Goal: Entertainment & Leisure: Consume media (video, audio)

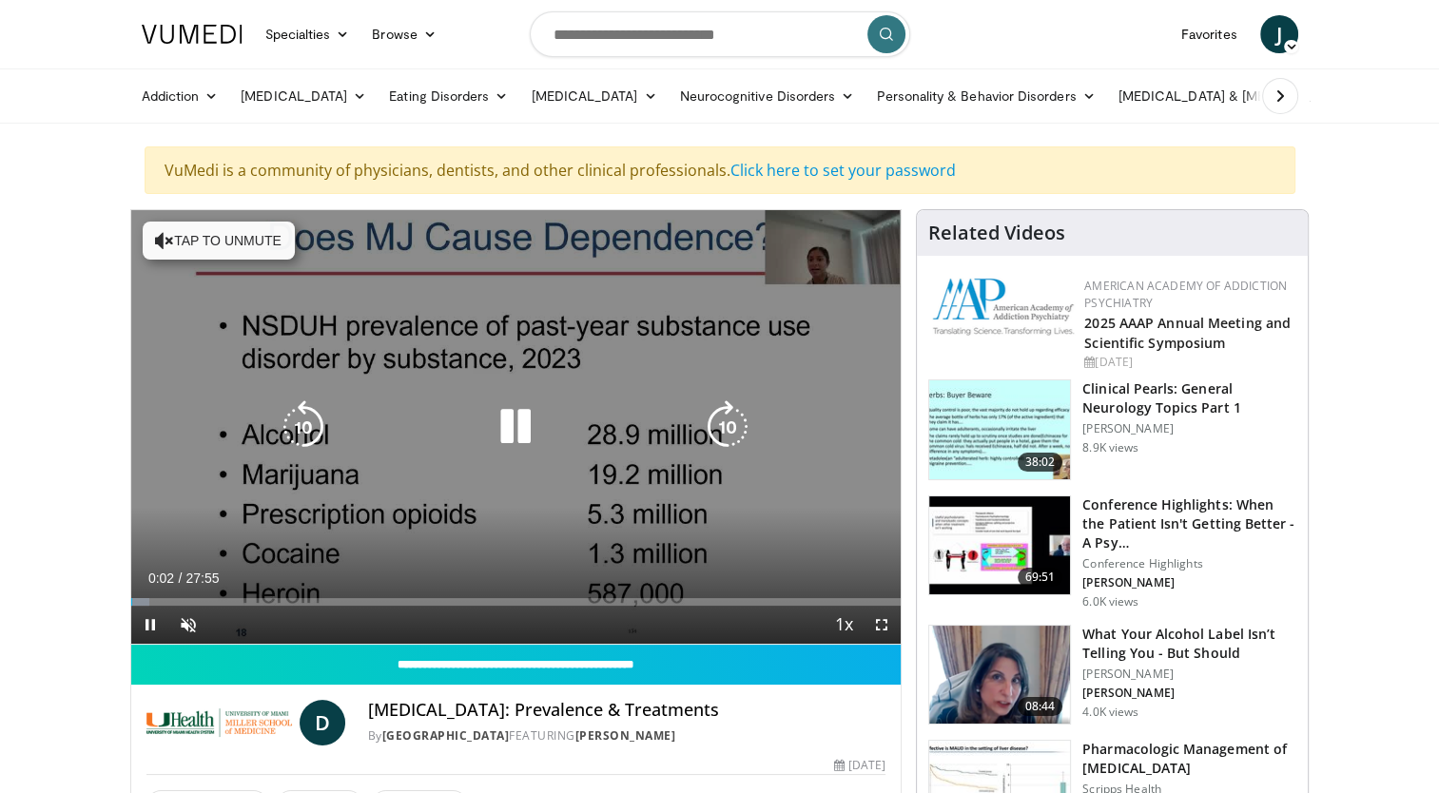
click at [187, 243] on button "Tap to unmute" at bounding box center [219, 241] width 152 height 38
click at [845, 264] on div "10 seconds Tap to unmute" at bounding box center [516, 427] width 770 height 434
click at [845, 265] on div "10 seconds Tap to unmute" at bounding box center [516, 427] width 770 height 434
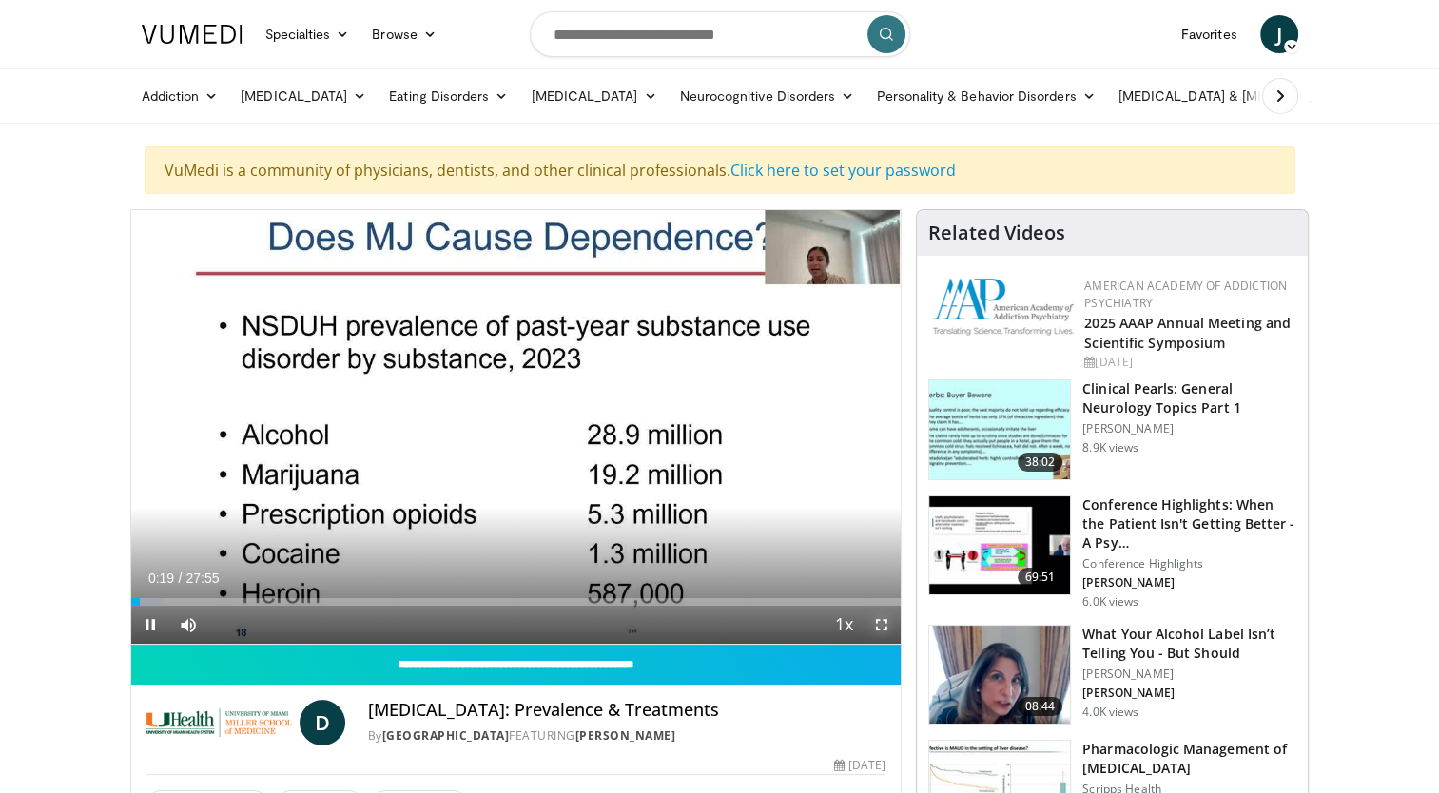
click at [878, 622] on span "Video Player" at bounding box center [882, 625] width 38 height 38
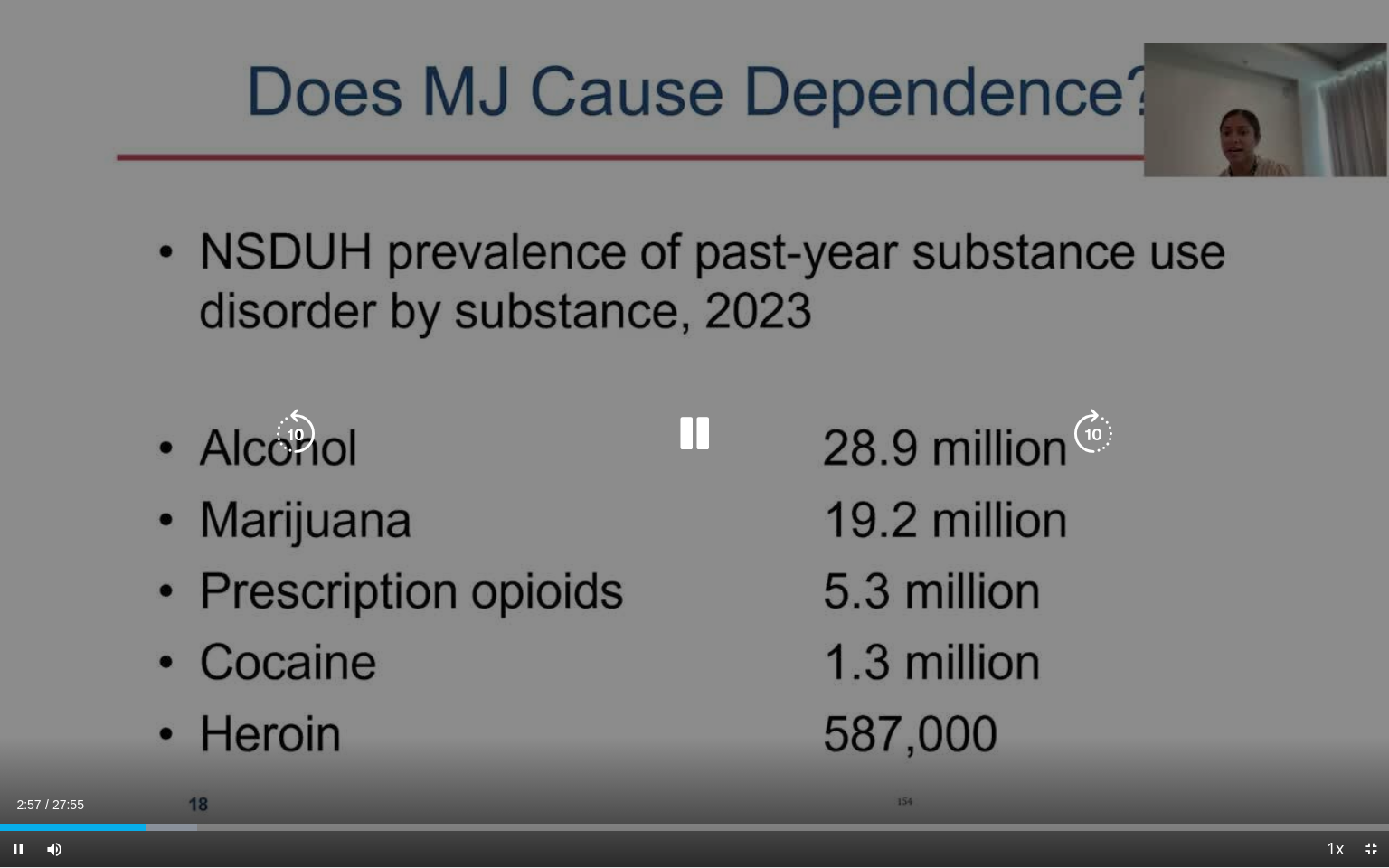
click at [44, 97] on div "10 seconds Tap to unmute" at bounding box center [694, 434] width 1389 height 867
drag, startPoint x: 93, startPoint y: 106, endPoint x: 130, endPoint y: 108, distance: 37.1
click at [94, 106] on div "10 seconds Tap to unmute" at bounding box center [694, 434] width 1389 height 867
drag, startPoint x: 1227, startPoint y: 347, endPoint x: 1245, endPoint y: 289, distance: 60.7
click at [1245, 289] on div "10 seconds Tap to unmute" at bounding box center [694, 434] width 1389 height 867
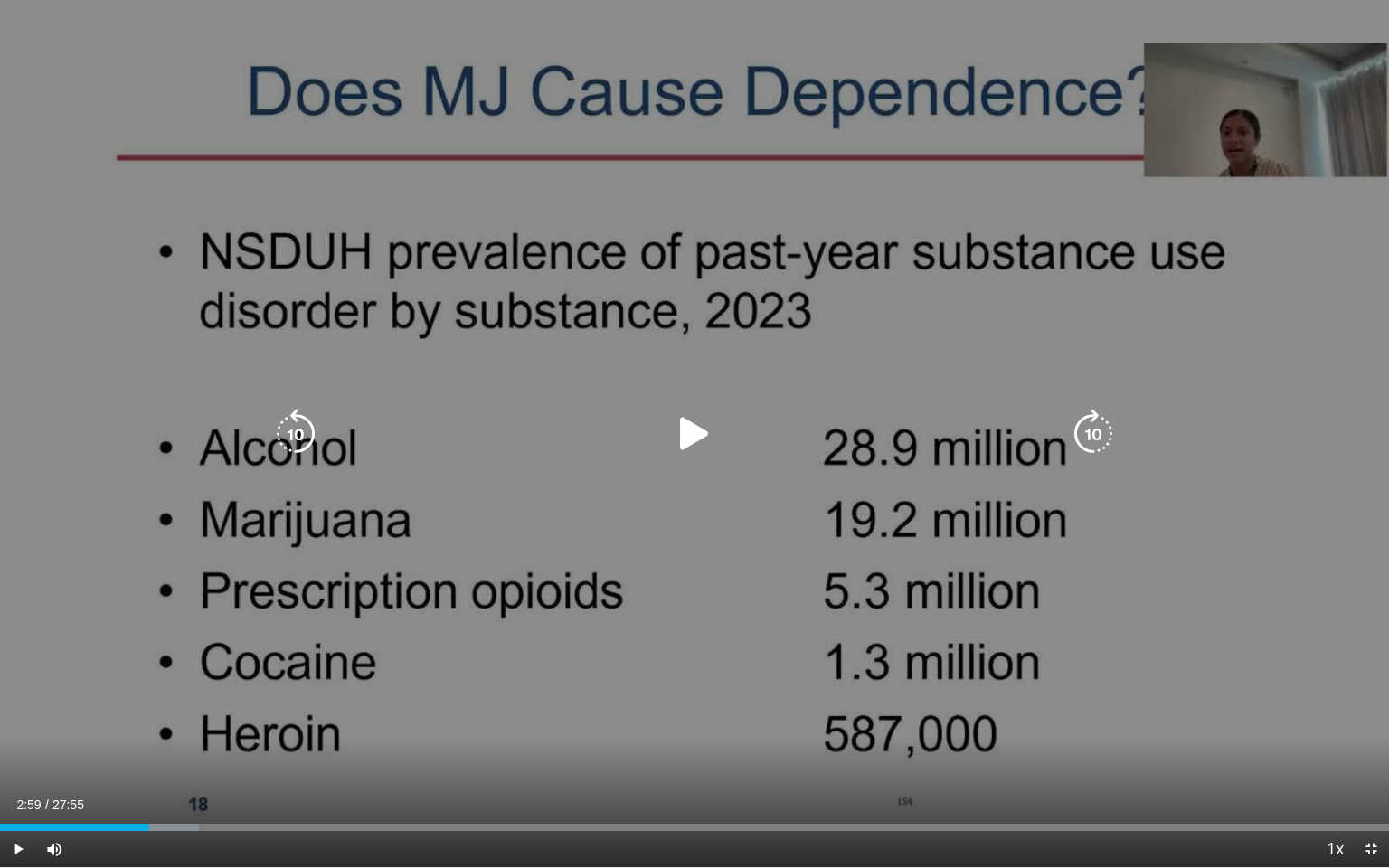
click at [1245, 281] on div "10 seconds Tap to unmute" at bounding box center [694, 434] width 1389 height 867
click at [696, 432] on icon "Video Player" at bounding box center [694, 434] width 50 height 50
click at [688, 432] on icon "Video Player" at bounding box center [694, 434] width 50 height 50
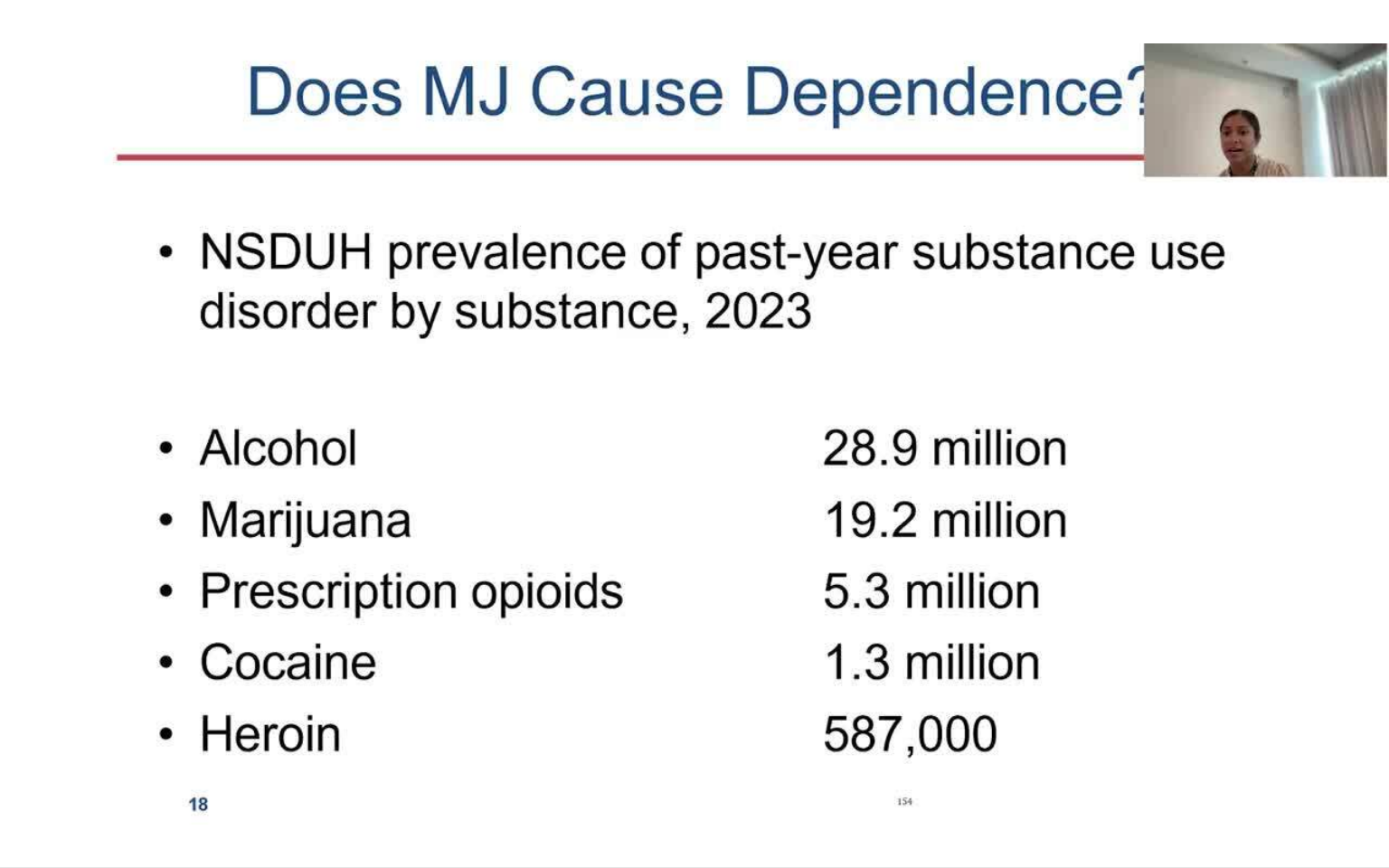
drag, startPoint x: 441, startPoint y: 867, endPoint x: 826, endPoint y: 669, distance: 432.9
click at [825, 669] on div "10 seconds Tap to unmute" at bounding box center [694, 434] width 1389 height 867
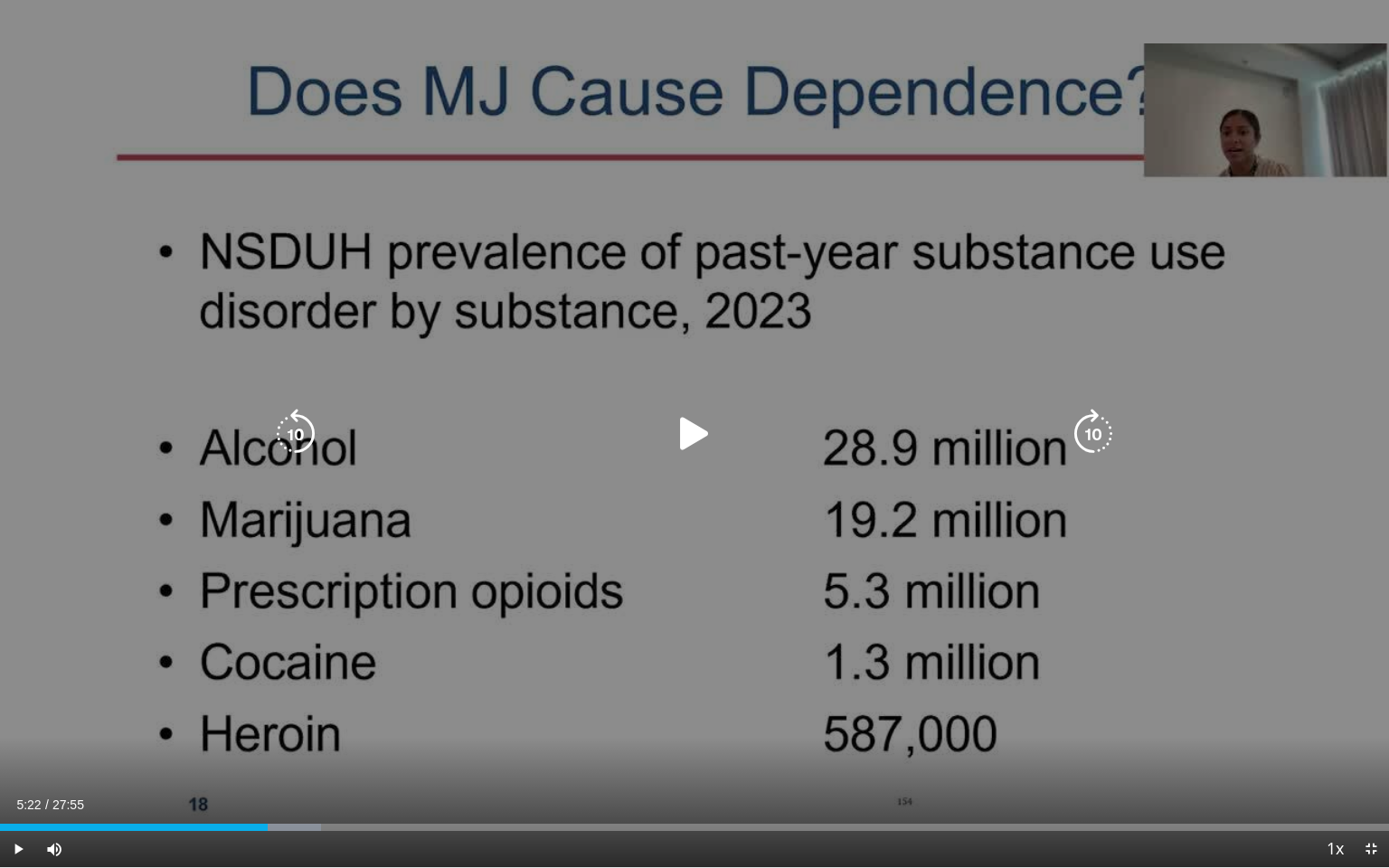
click at [702, 419] on icon "Video Player" at bounding box center [694, 434] width 50 height 50
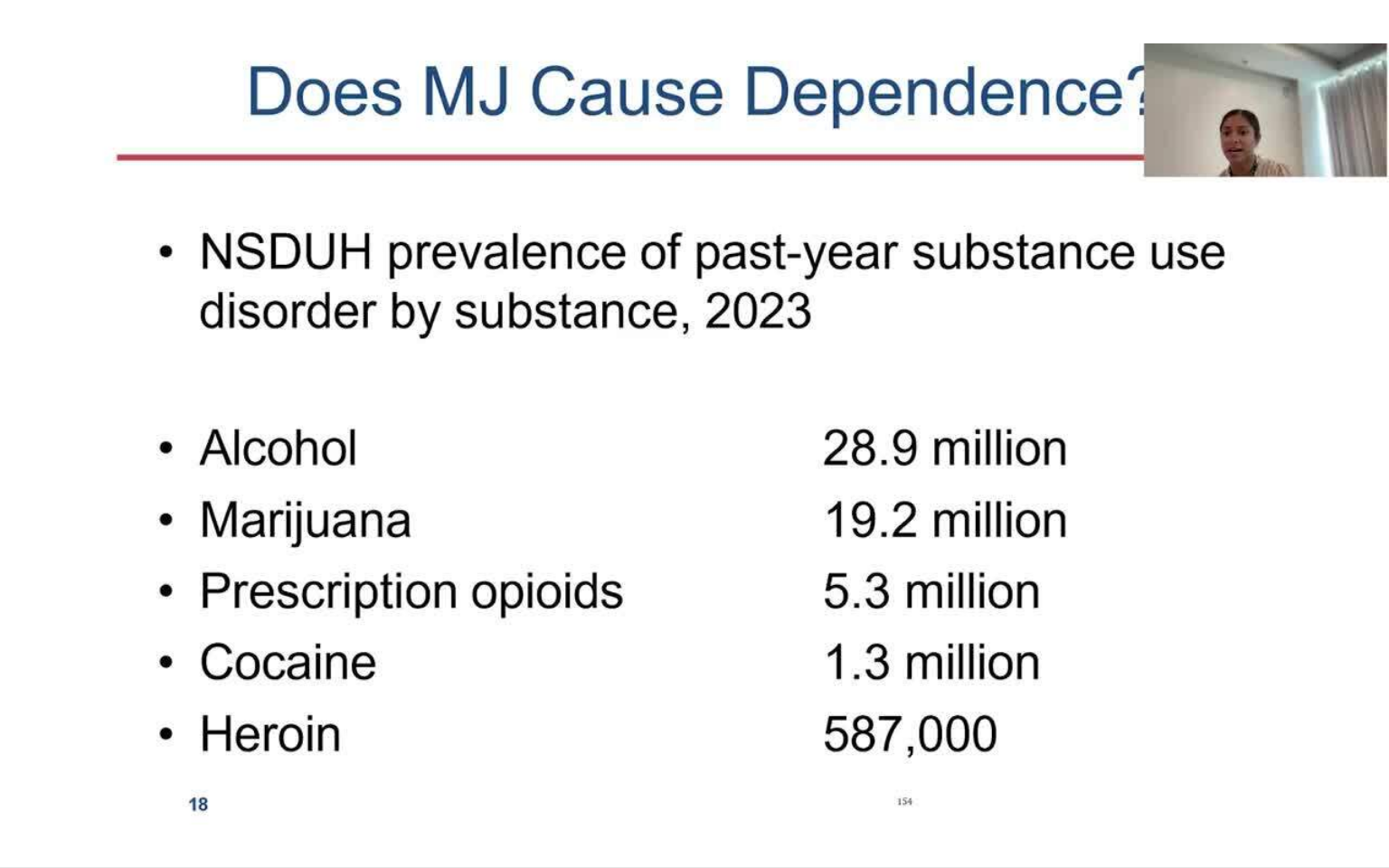
click at [741, 753] on video-js "**********" at bounding box center [694, 434] width 1389 height 868
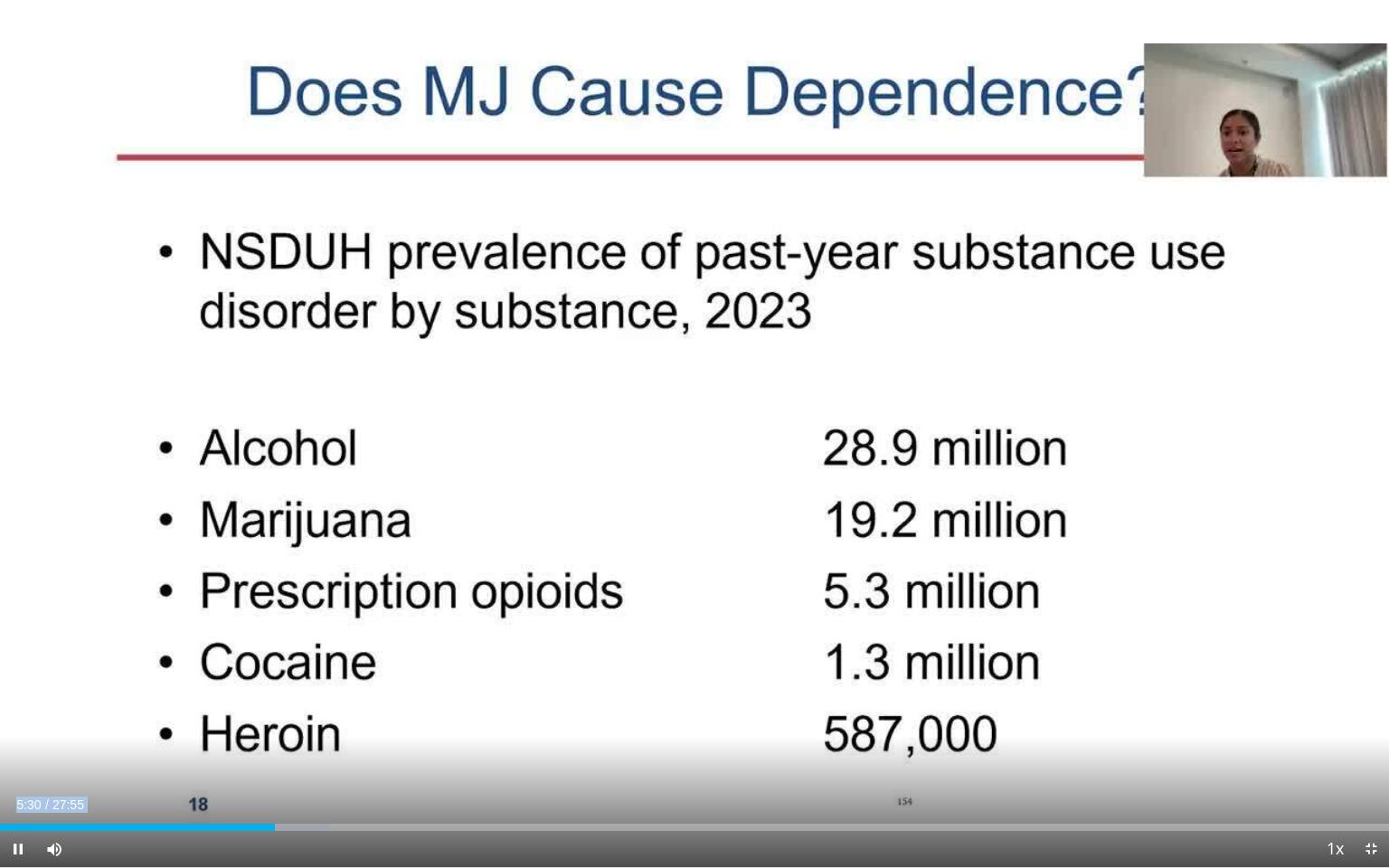
click at [741, 753] on video-js "**********" at bounding box center [694, 434] width 1389 height 868
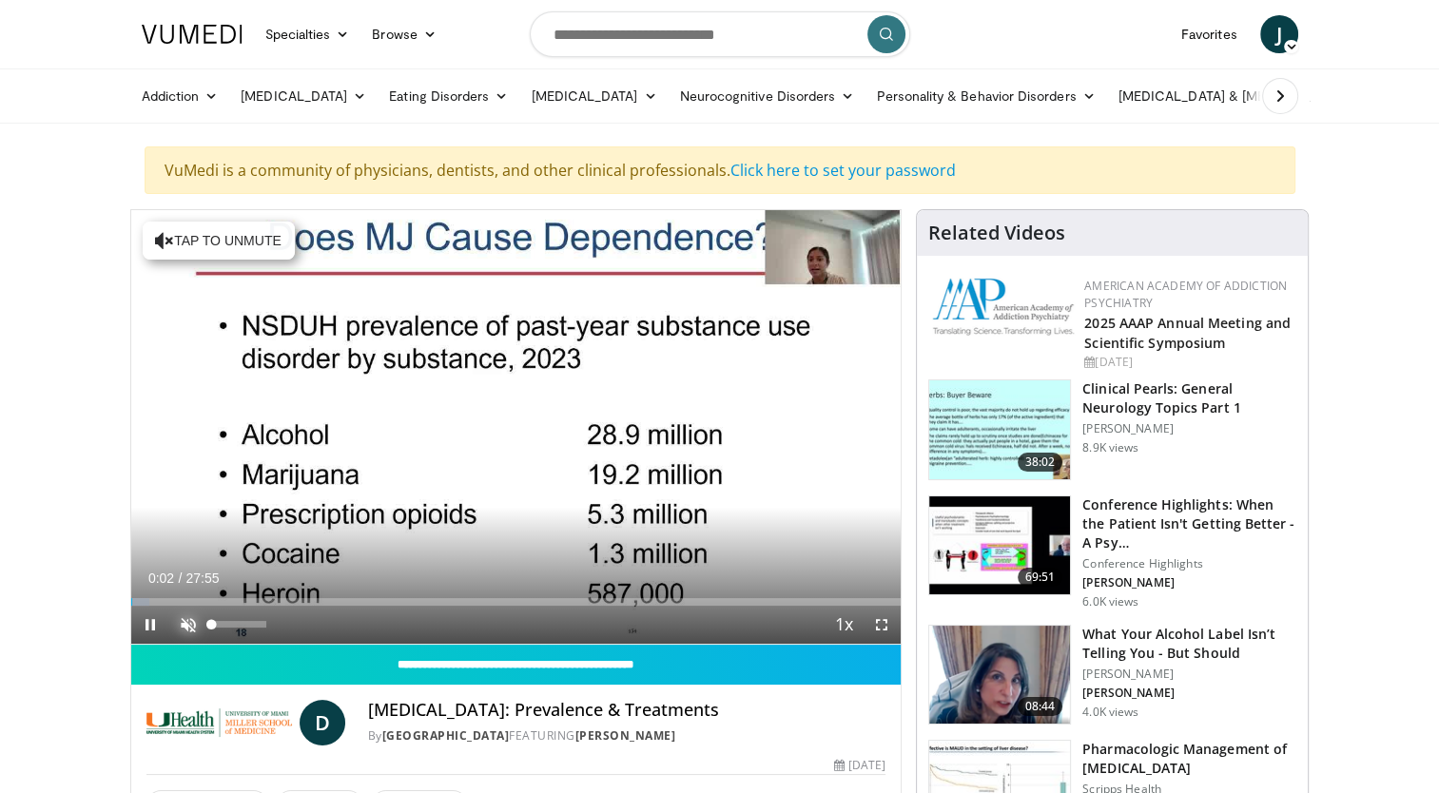
click at [186, 622] on span "Video Player" at bounding box center [188, 625] width 38 height 38
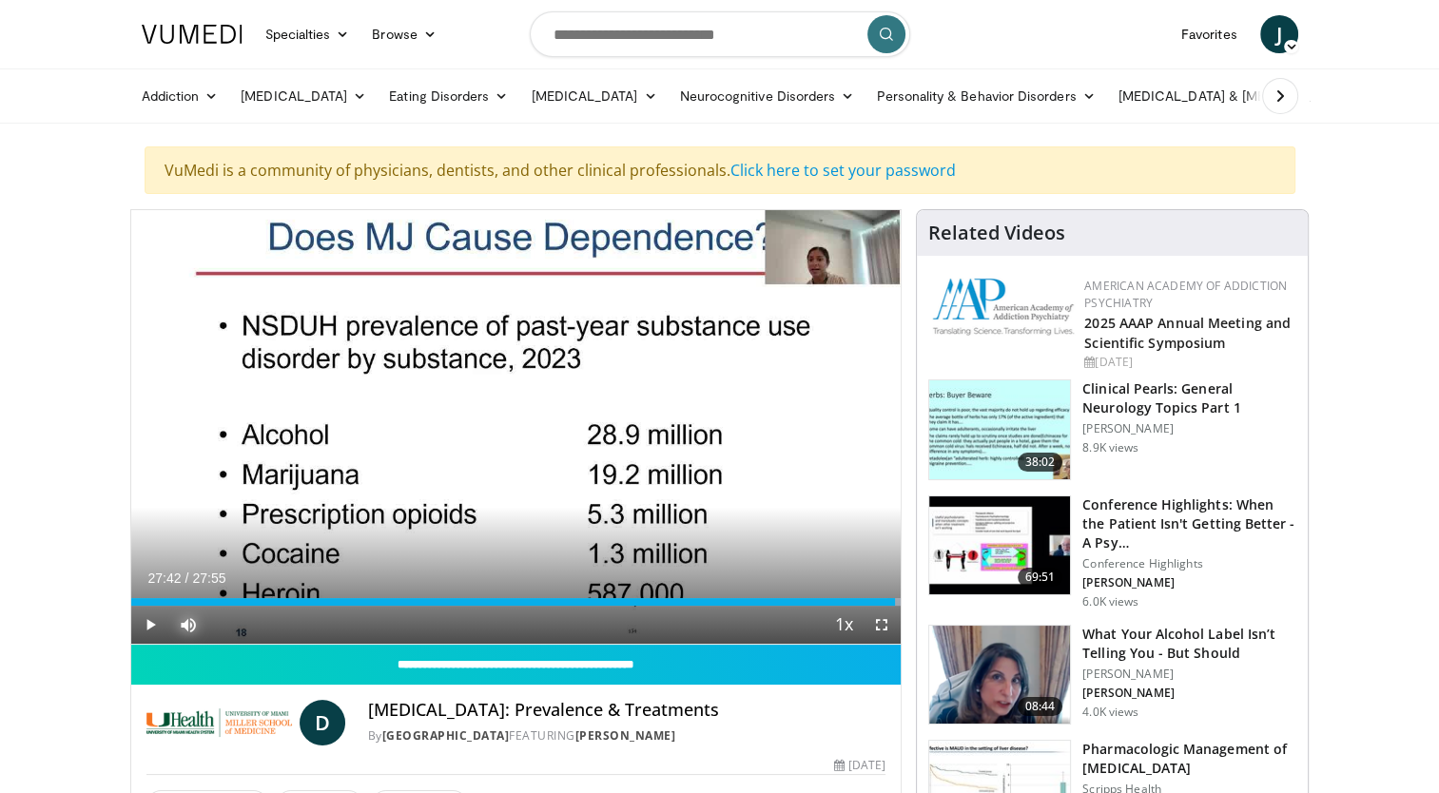
drag, startPoint x: 179, startPoint y: 593, endPoint x: 895, endPoint y: 620, distance: 716.6
click at [895, 620] on div "Current Time 27:42 / Duration 27:55 Play Skip Backward Skip Forward Mute 0% Loa…" at bounding box center [516, 625] width 770 height 38
